Goal: Information Seeking & Learning: Get advice/opinions

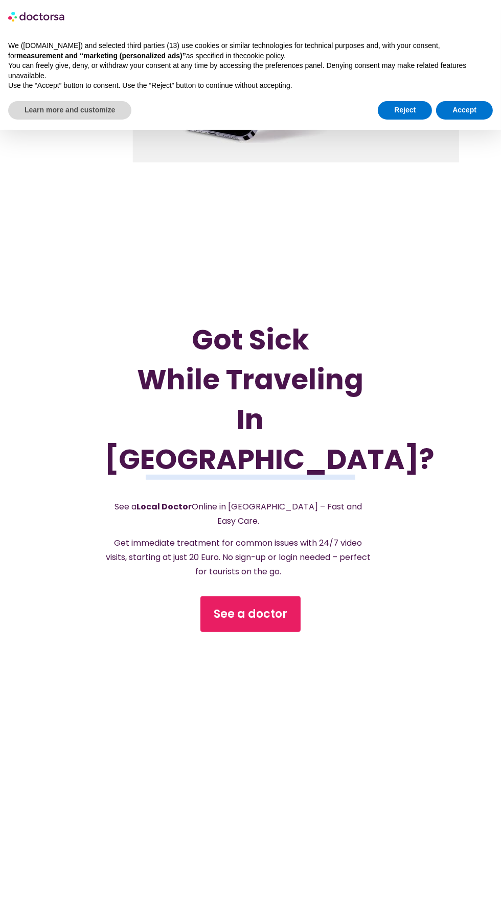
scroll to position [232, 0]
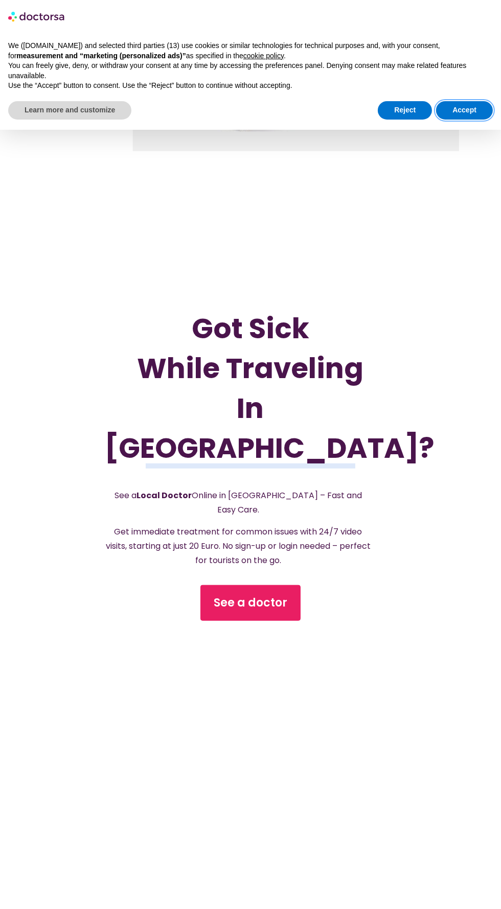
click at [456, 111] on button "Accept" at bounding box center [464, 110] width 57 height 18
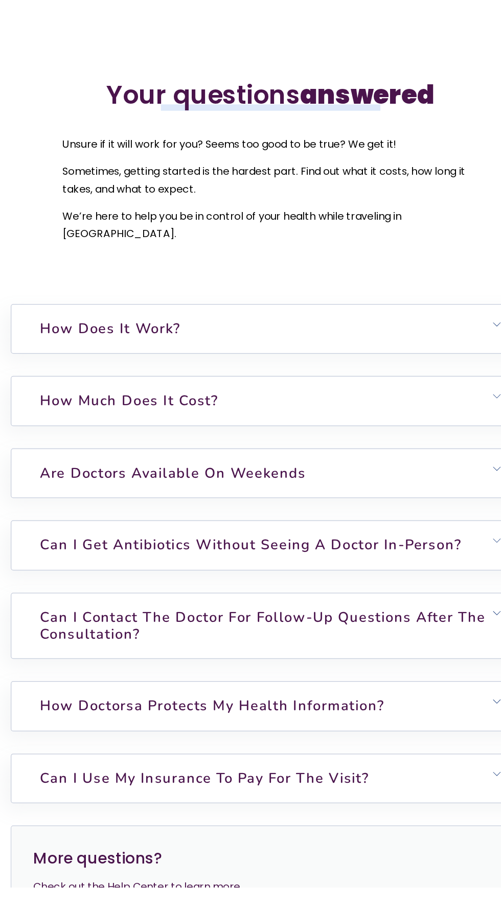
scroll to position [3465, 0]
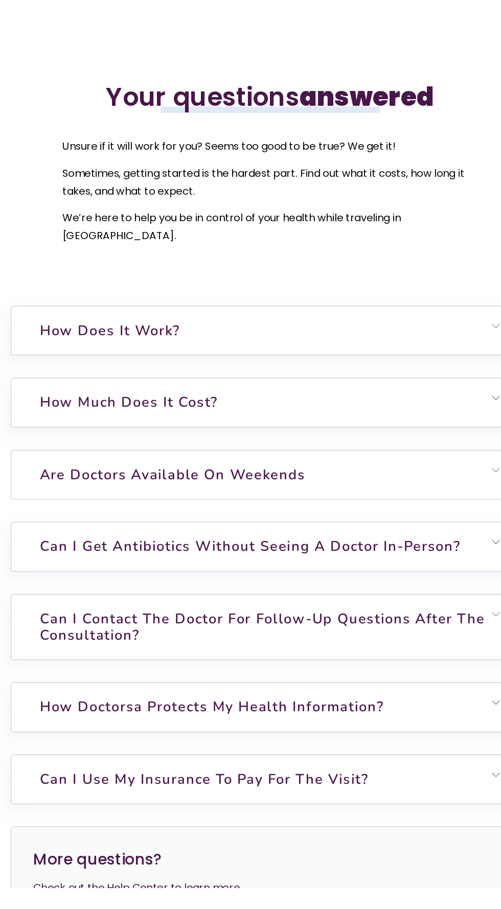
click at [93, 584] on link "Are doctors available on weekends" at bounding box center [172, 576] width 214 height 15
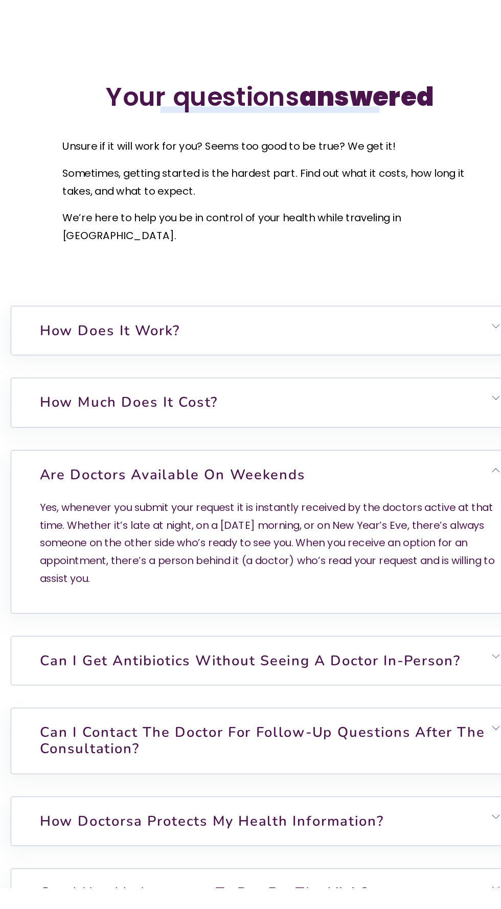
click at [117, 734] on link "Can I get antibiotics without seeing a doctor in-person?" at bounding box center [234, 726] width 339 height 15
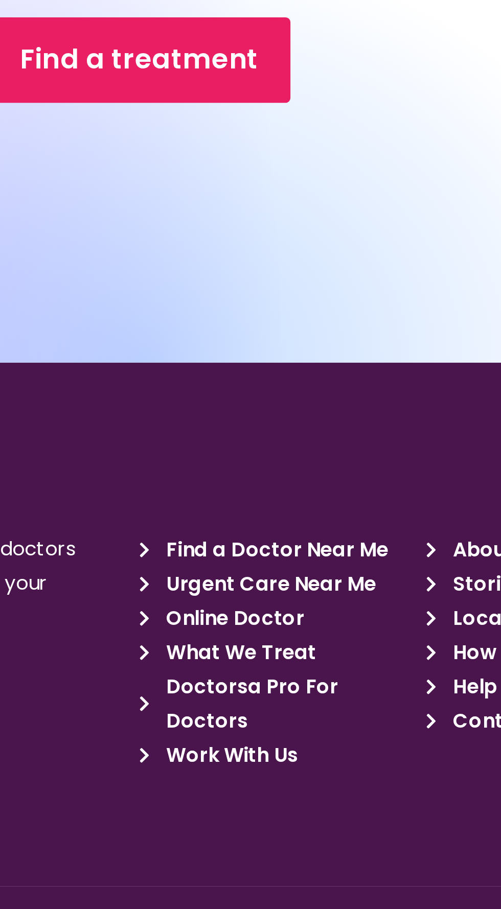
scroll to position [4272, 0]
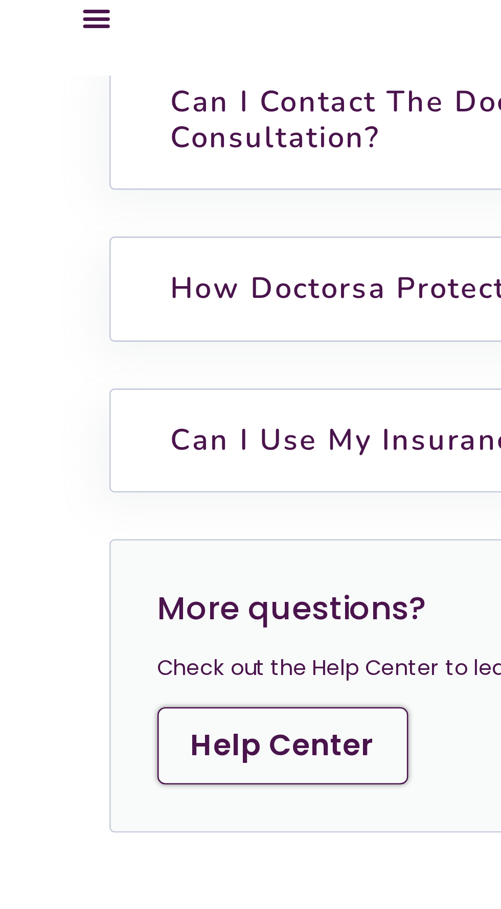
click at [86, 316] on link "Help Center" at bounding box center [108, 301] width 96 height 30
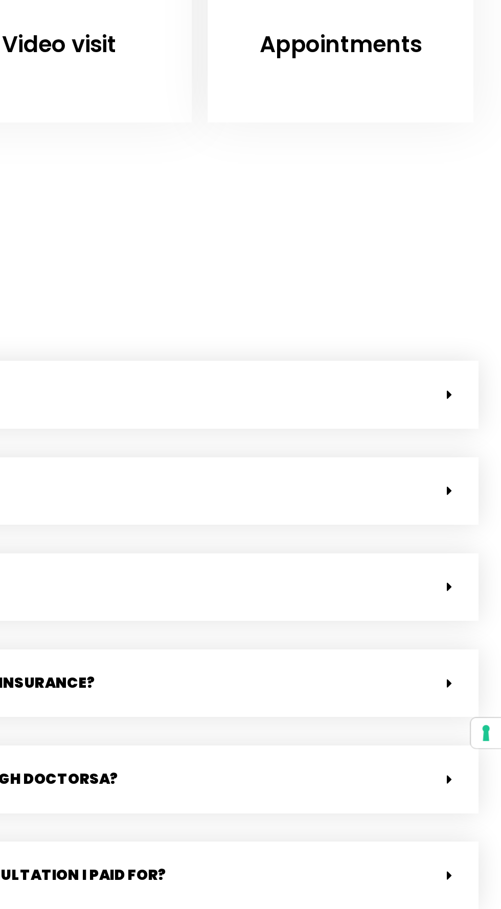
click at [461, 657] on div "Do you accept the EHIC or GHIC health insurance?" at bounding box center [250, 653] width 475 height 39
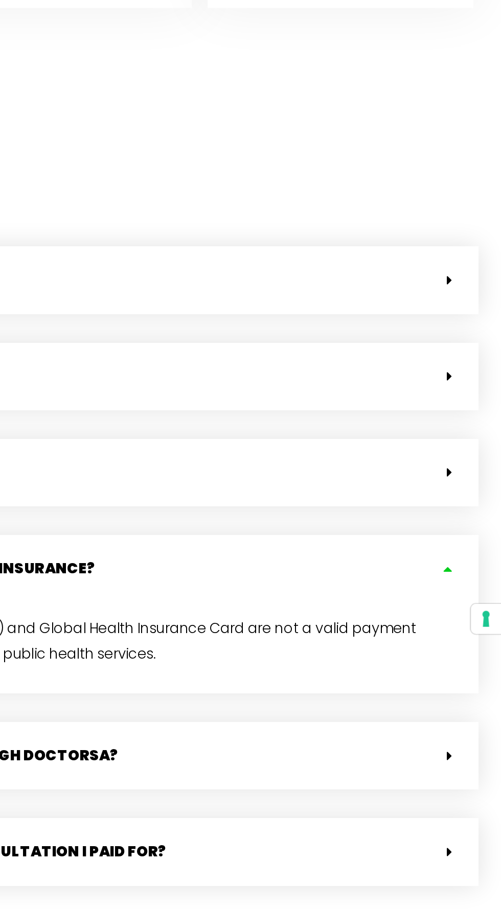
click at [463, 765] on div "How much does it cost to book through Doctorsa?" at bounding box center [250, 760] width 475 height 39
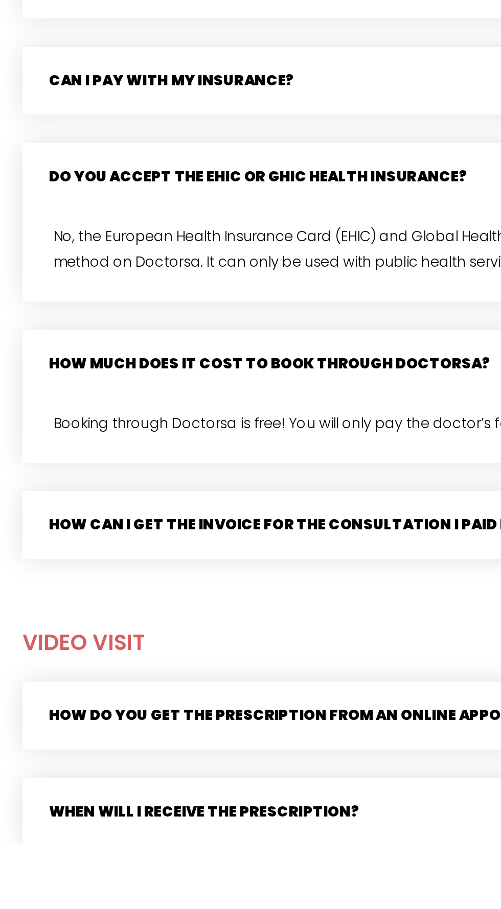
scroll to position [127, 0]
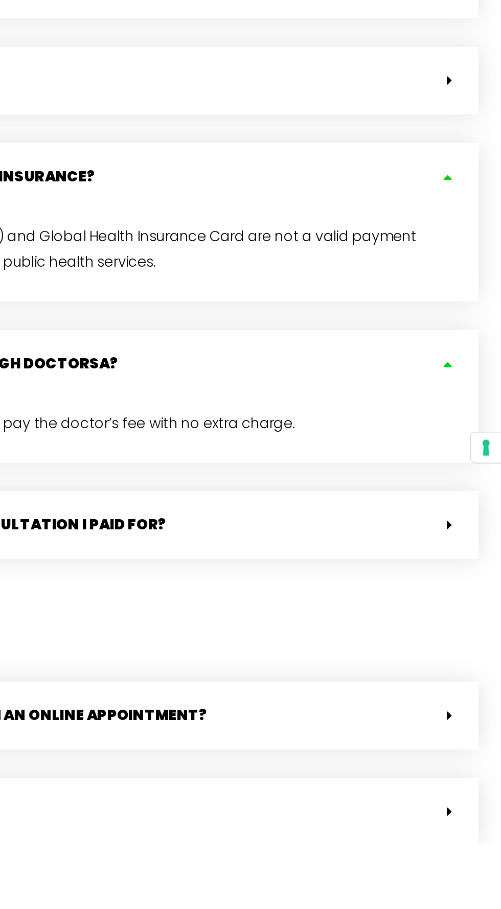
click at [458, 839] on div "How do you get the prescription from an online appointment?" at bounding box center [250, 835] width 475 height 39
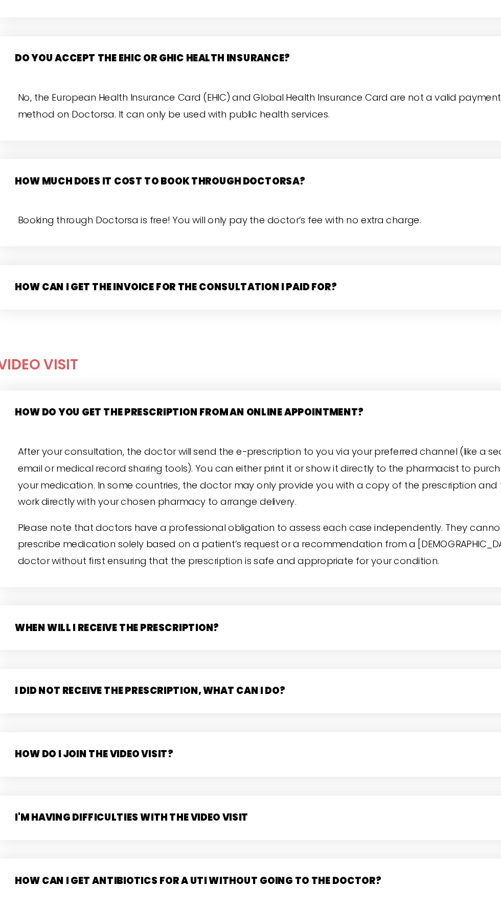
scroll to position [475, 0]
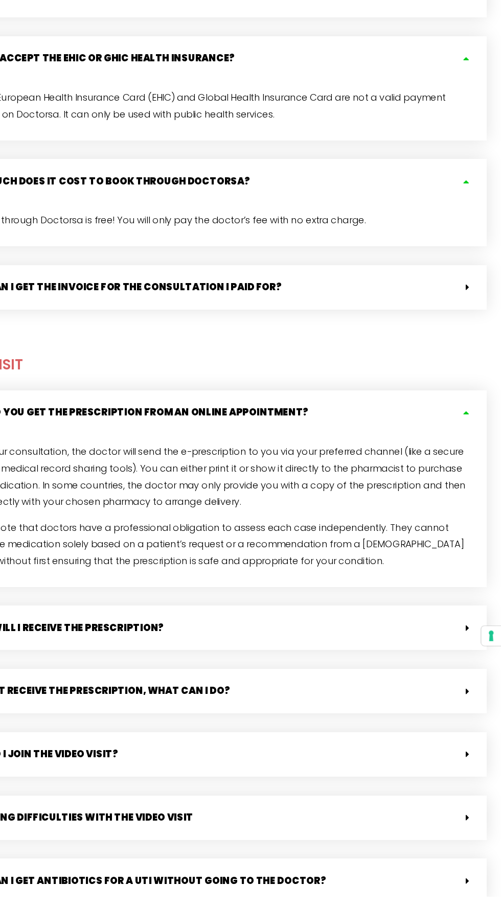
click at [468, 675] on span at bounding box center [469, 675] width 8 height 9
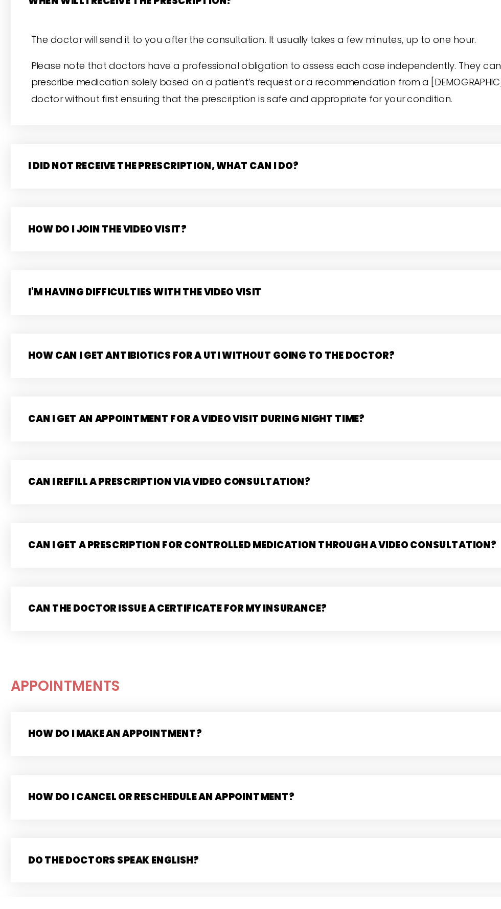
scroll to position [1023, 0]
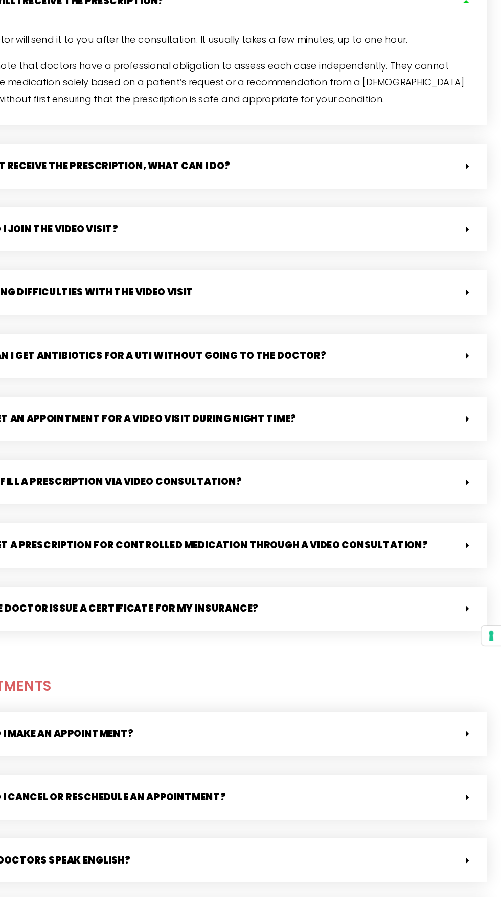
click at [458, 649] on div "Can the doctor issue a certificate for my insurance?" at bounding box center [250, 658] width 475 height 39
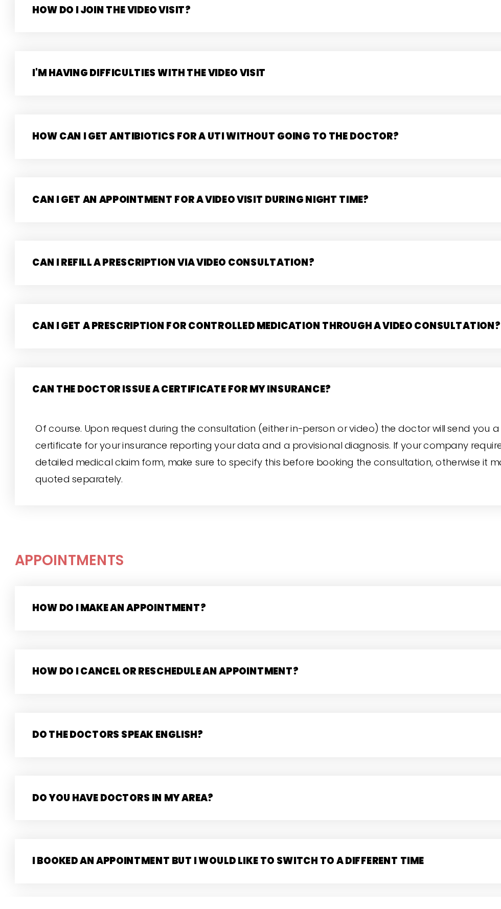
scroll to position [1218, 0]
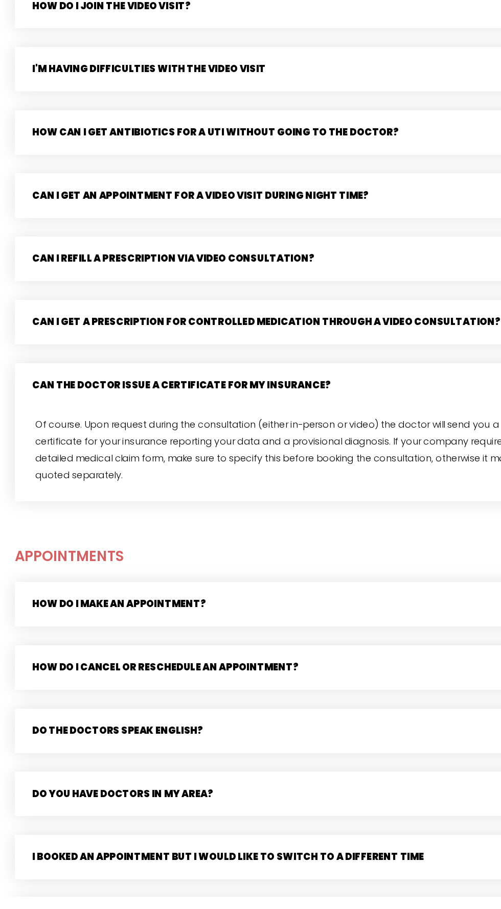
click at [66, 763] on link "Do the doctors speak English?" at bounding box center [102, 764] width 149 height 12
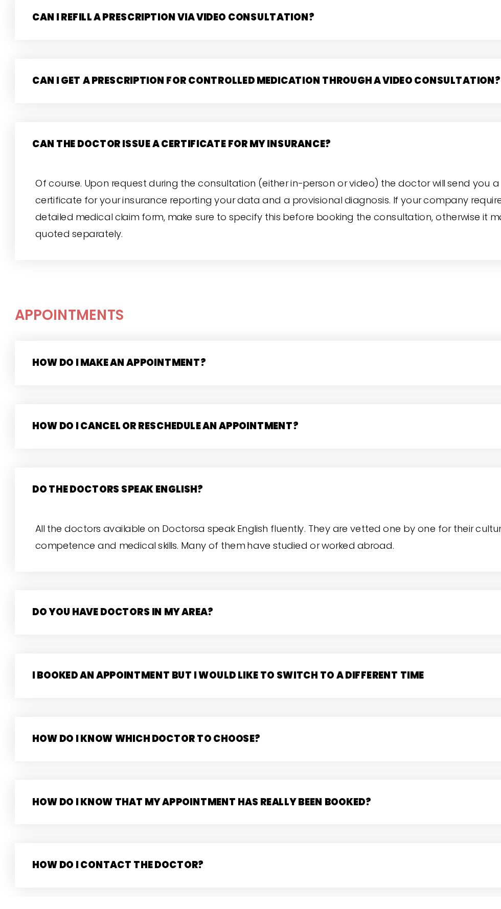
scroll to position [1431, 0]
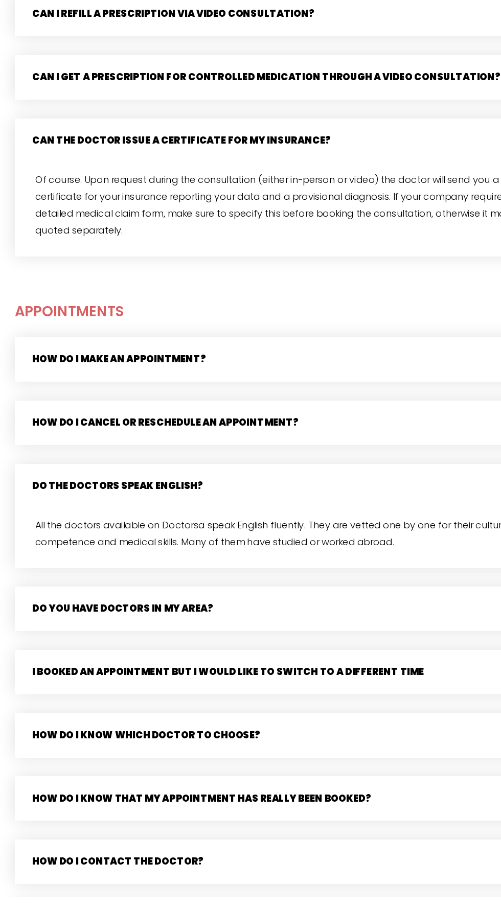
click at [70, 658] on link "Do you have doctors in my area?" at bounding box center [107, 658] width 158 height 12
